Goal: Task Accomplishment & Management: Complete application form

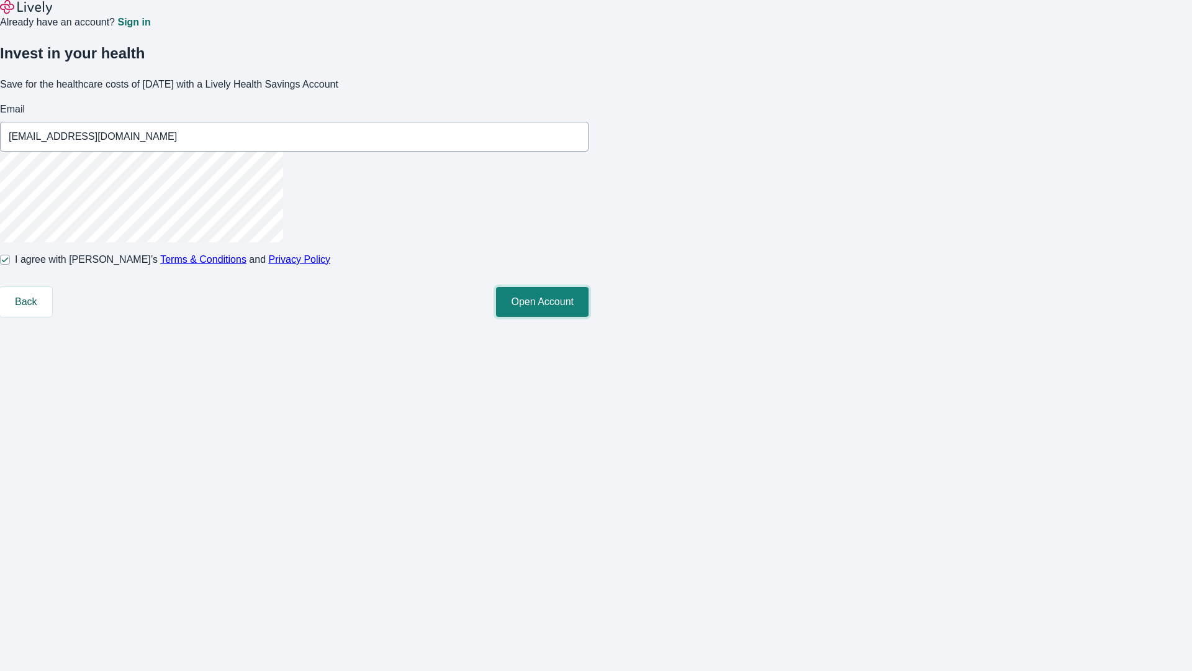
click at [589, 317] on button "Open Account" at bounding box center [542, 302] width 93 height 30
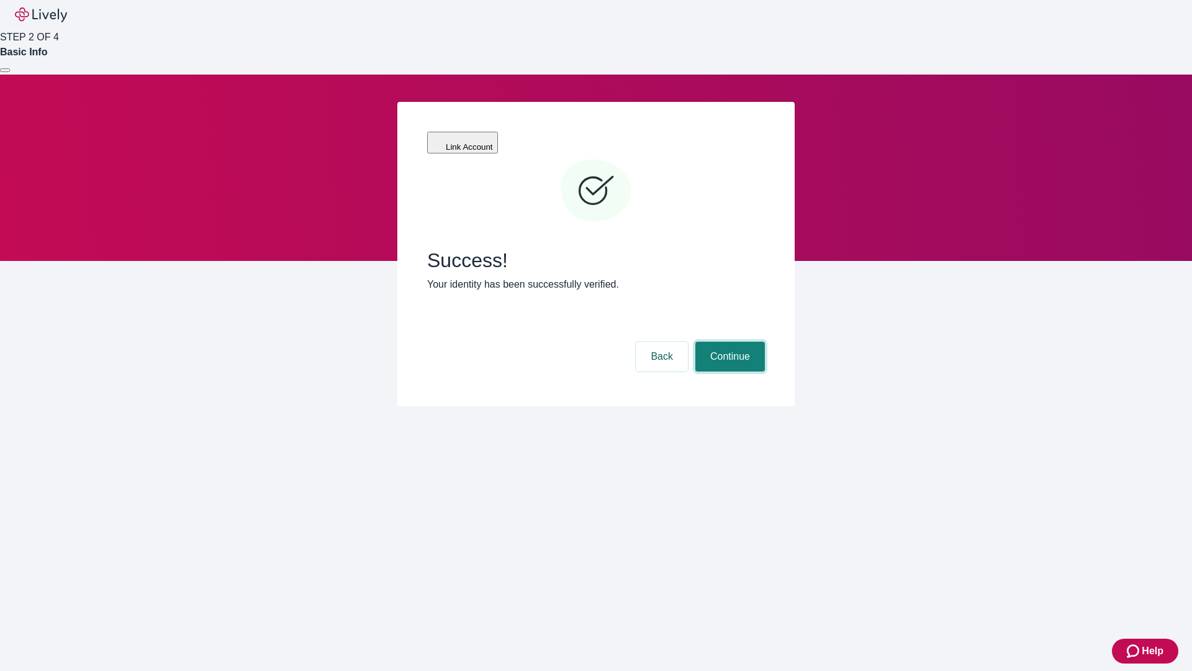
click at [728, 342] on button "Continue" at bounding box center [731, 357] width 70 height 30
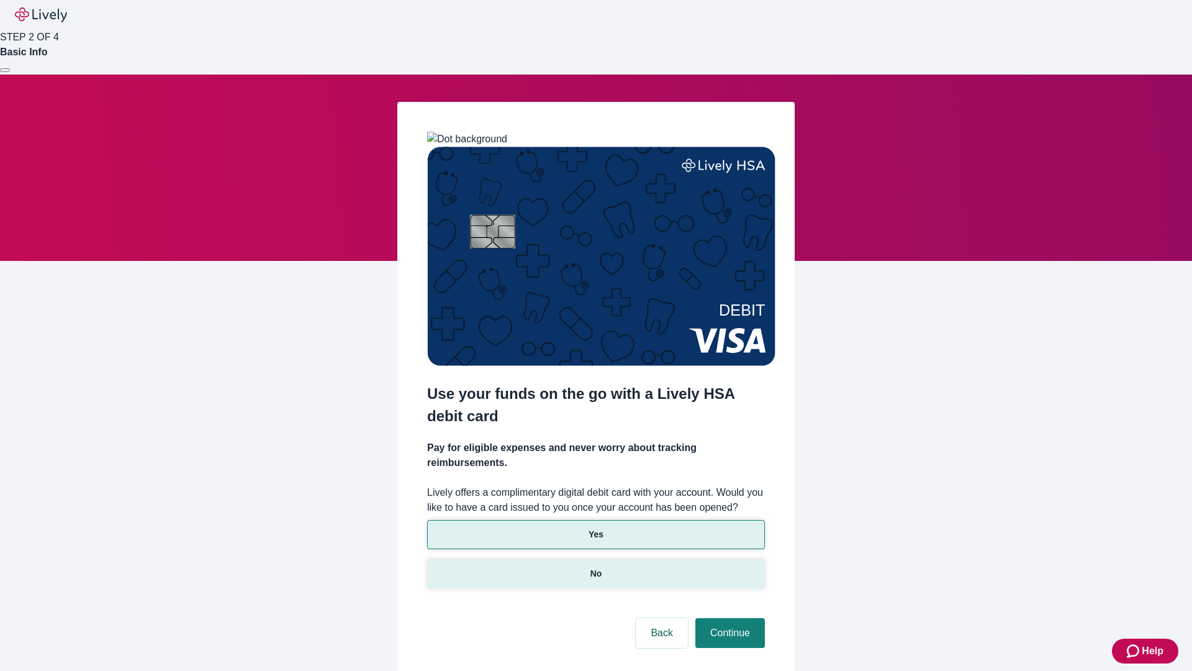
click at [596, 567] on p "No" at bounding box center [597, 573] width 12 height 13
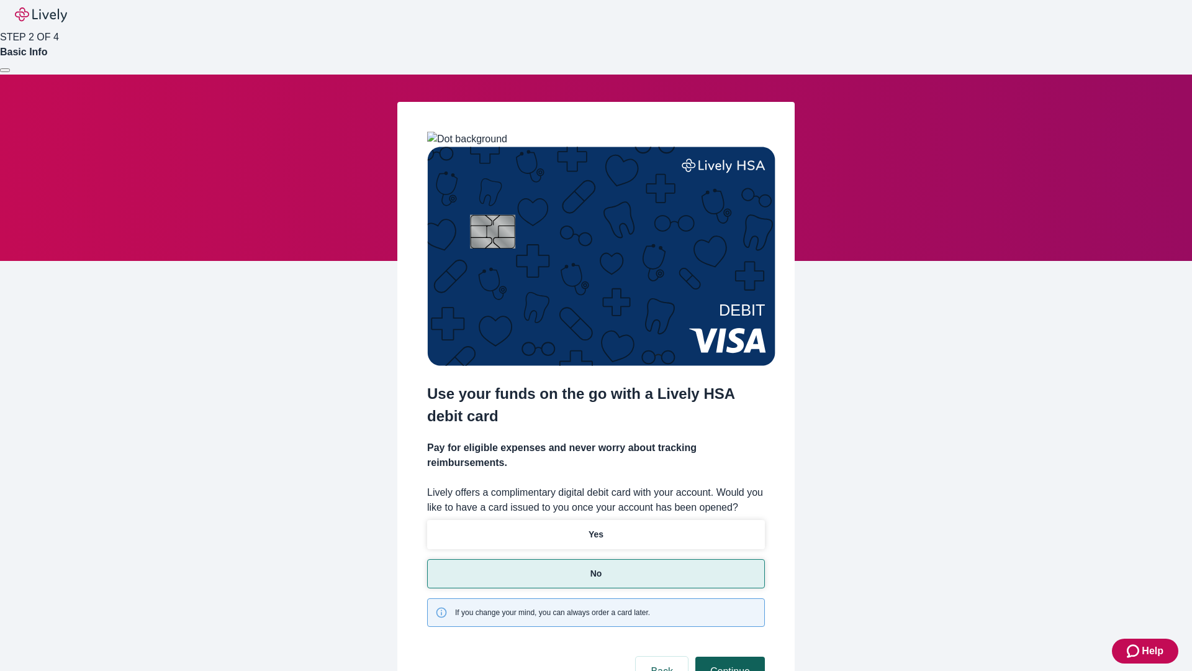
click at [728, 656] on button "Continue" at bounding box center [731, 671] width 70 height 30
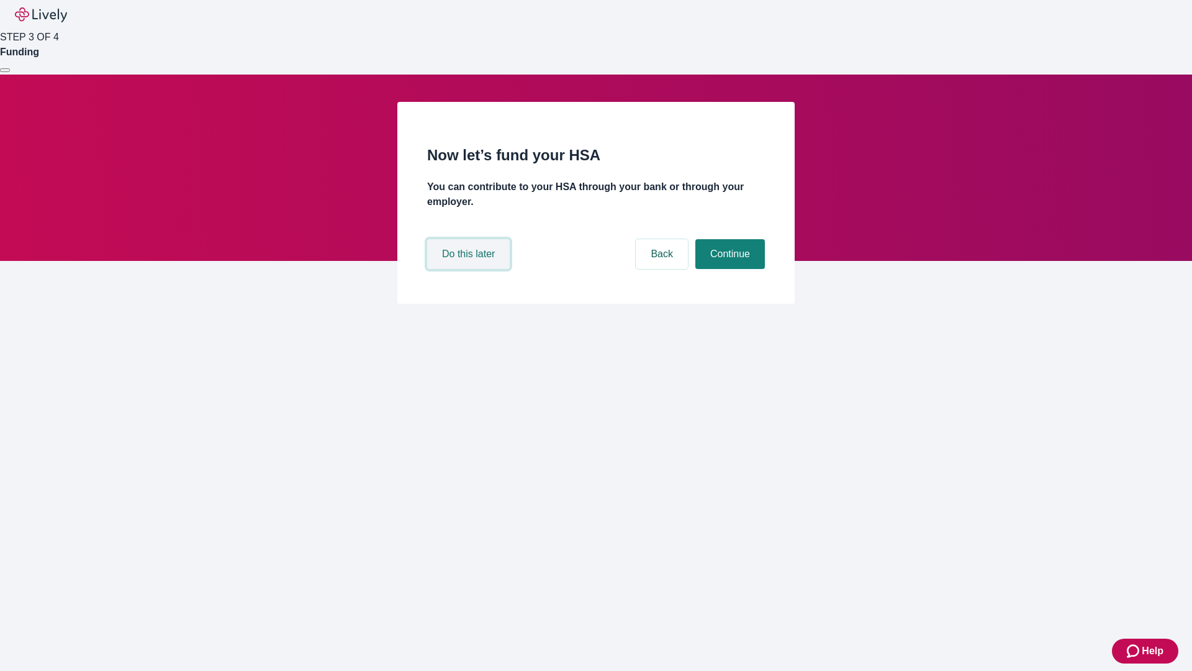
click at [470, 269] on button "Do this later" at bounding box center [468, 254] width 83 height 30
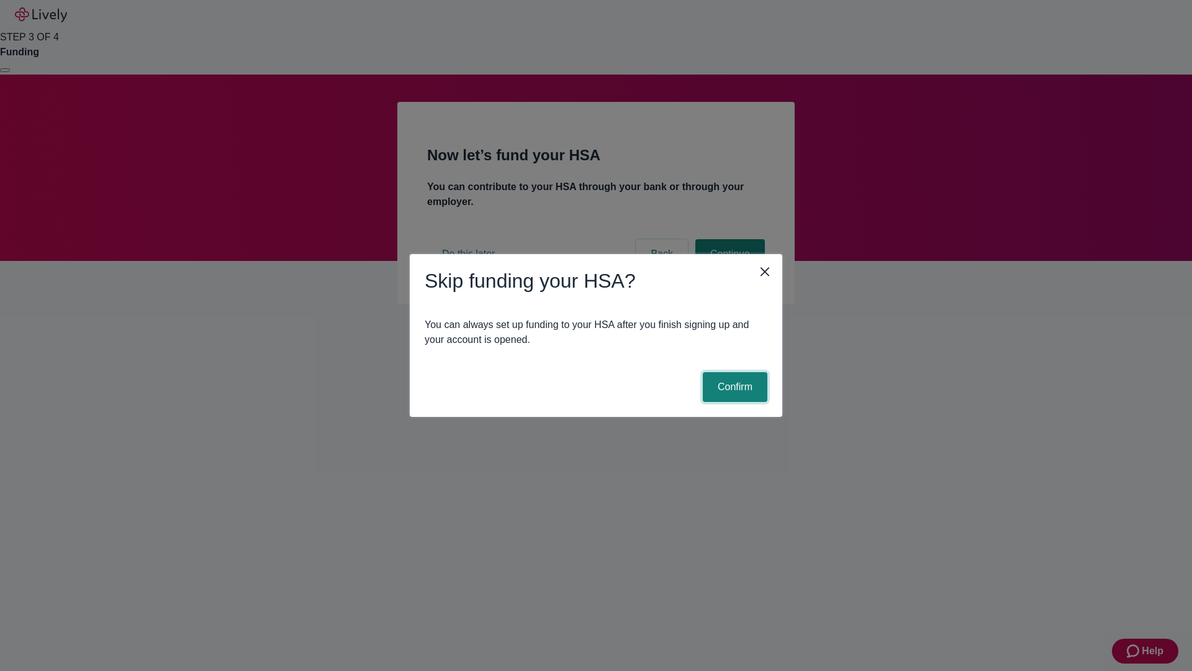
click at [733, 387] on button "Confirm" at bounding box center [735, 387] width 65 height 30
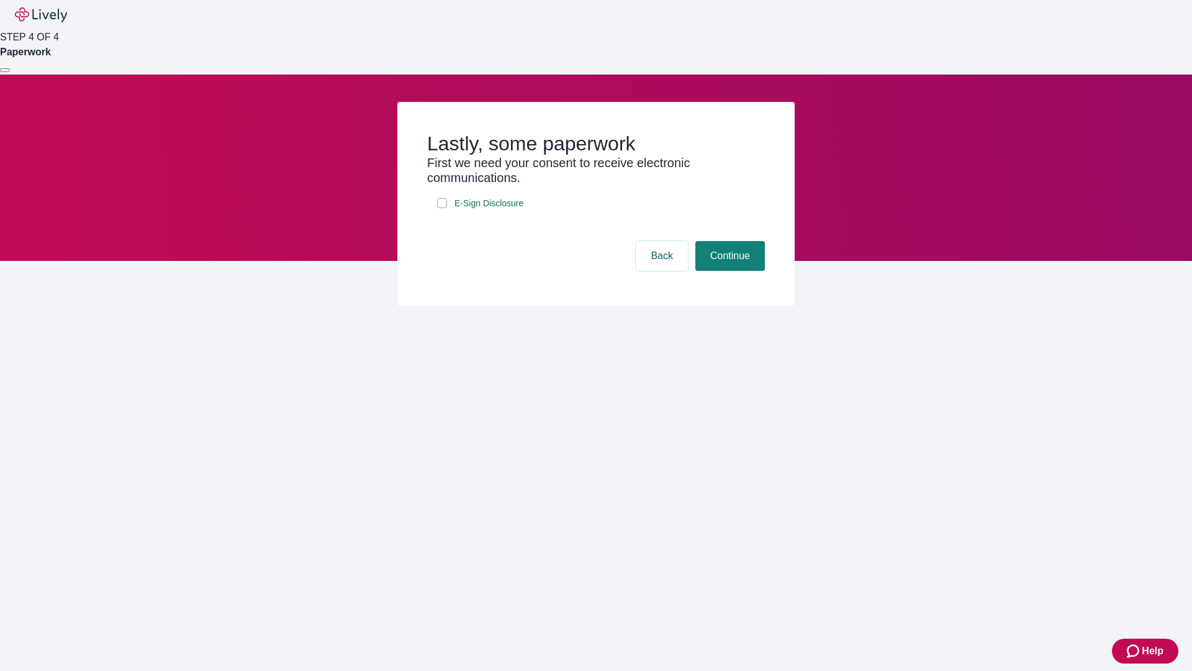
click at [442, 208] on input "E-Sign Disclosure" at bounding box center [442, 203] width 10 height 10
checkbox input "true"
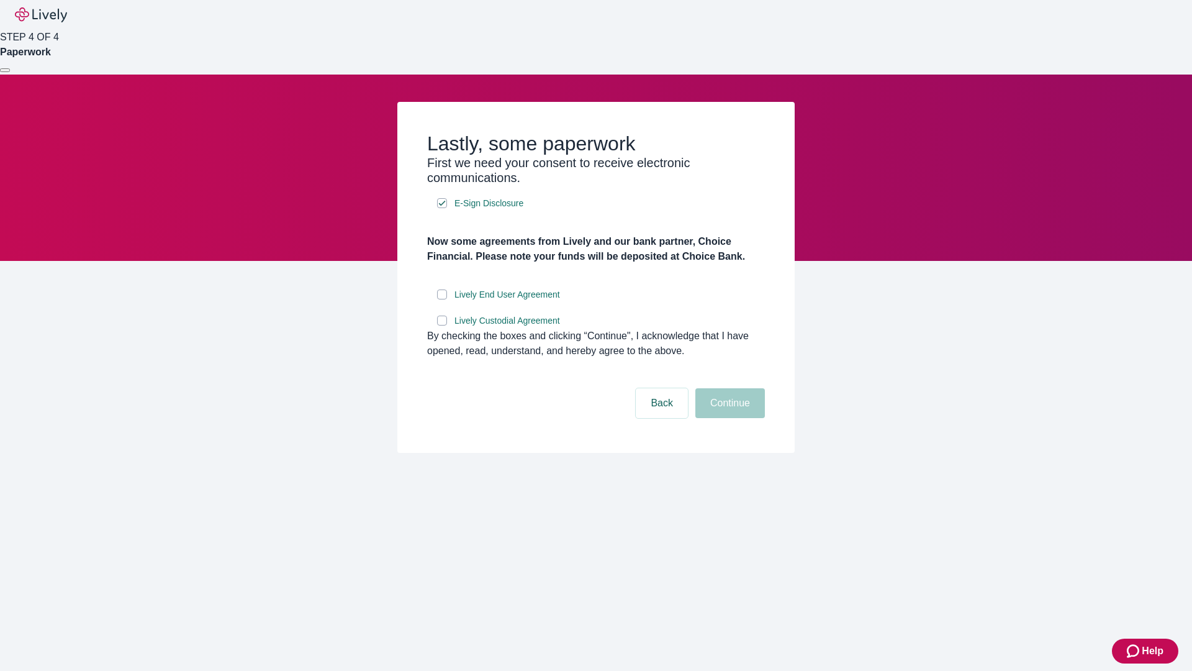
click at [442, 299] on input "Lively End User Agreement" at bounding box center [442, 294] width 10 height 10
checkbox input "true"
click at [442, 325] on input "Lively Custodial Agreement" at bounding box center [442, 320] width 10 height 10
checkbox input "true"
click at [728, 418] on button "Continue" at bounding box center [731, 403] width 70 height 30
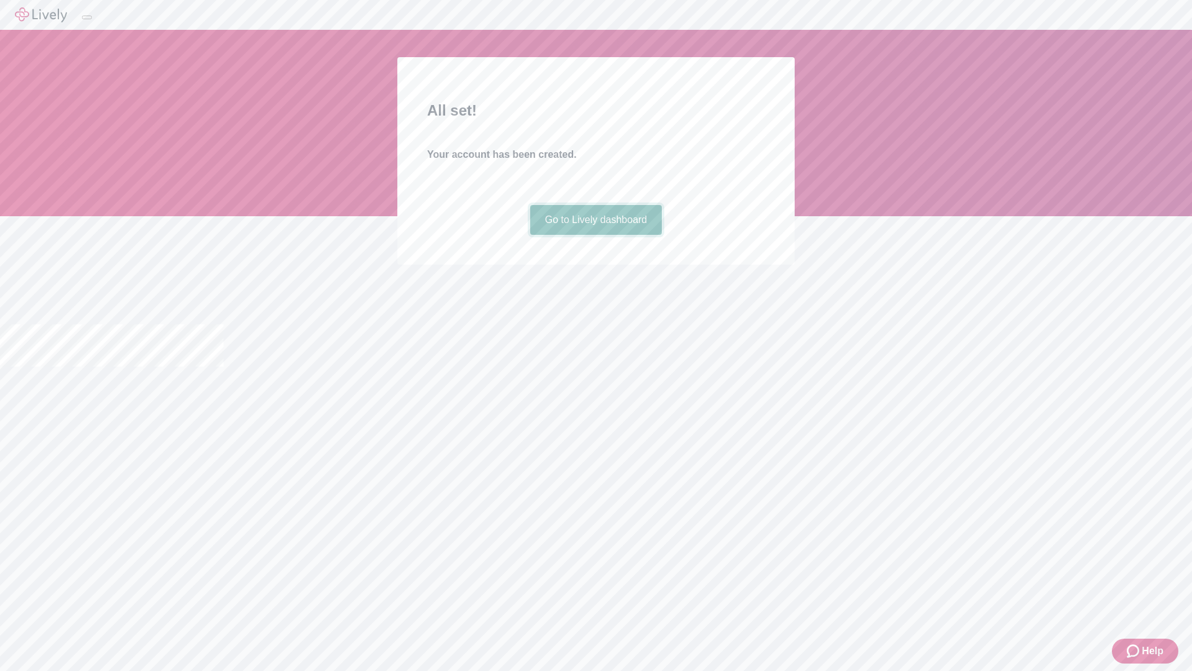
click at [596, 235] on link "Go to Lively dashboard" at bounding box center [596, 220] width 132 height 30
